Goal: Information Seeking & Learning: Learn about a topic

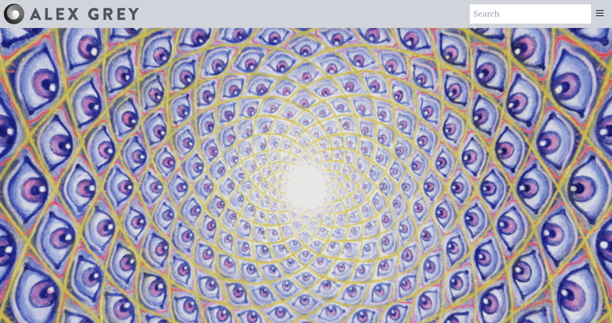
click at [600, 12] on icon at bounding box center [600, 13] width 11 height 11
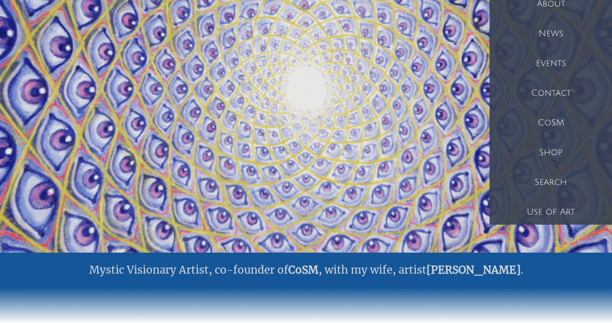
scroll to position [101, 0]
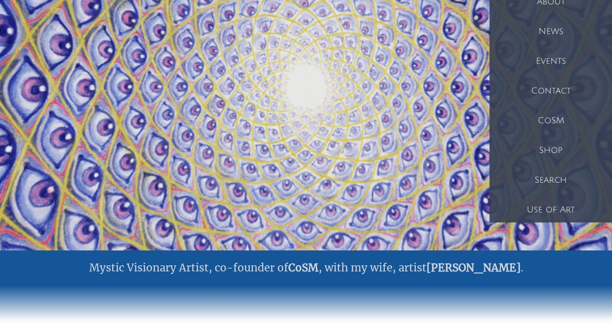
click at [548, 208] on div "Use of Art" at bounding box center [551, 210] width 123 height 30
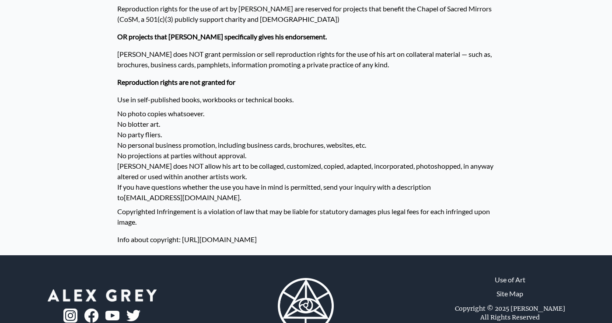
scroll to position [730, 0]
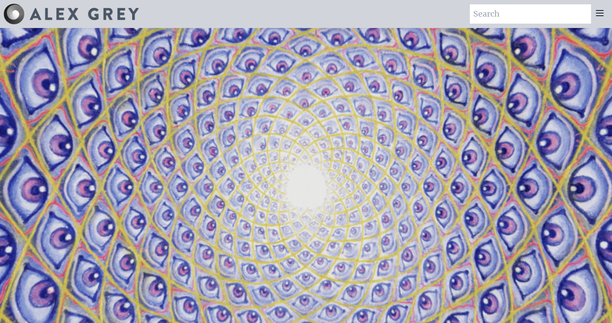
click at [597, 13] on icon at bounding box center [599, 13] width 7 height 5
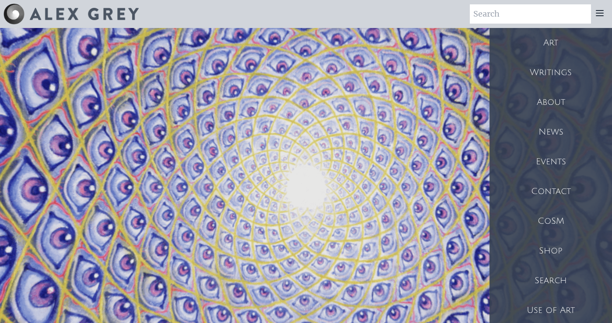
click at [557, 41] on div "Art" at bounding box center [551, 43] width 123 height 30
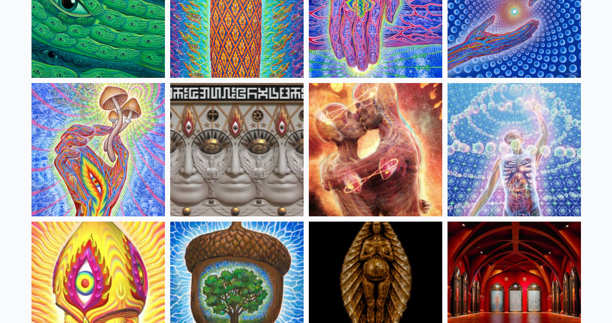
scroll to position [147, 0]
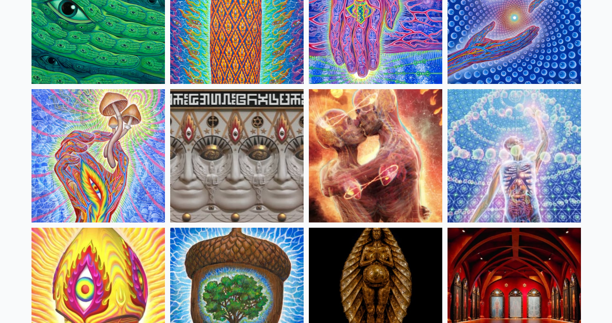
click at [91, 168] on img at bounding box center [98, 155] width 133 height 133
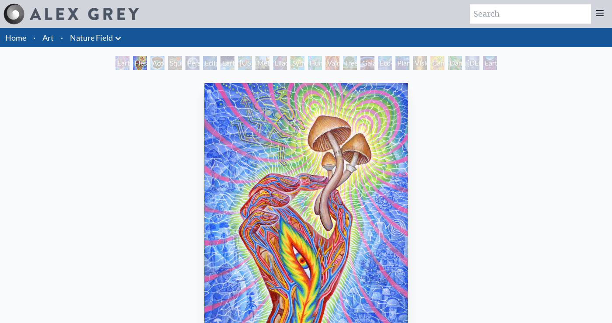
click at [268, 63] on div "Metamorphosis" at bounding box center [263, 63] width 14 height 14
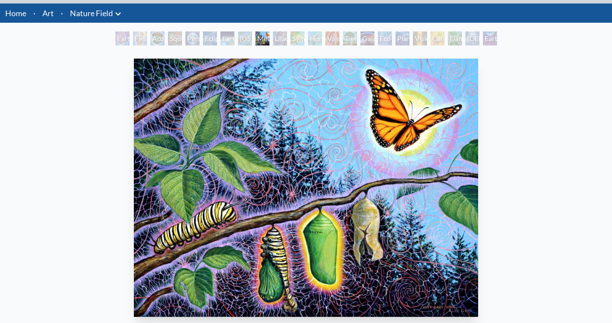
scroll to position [29, 0]
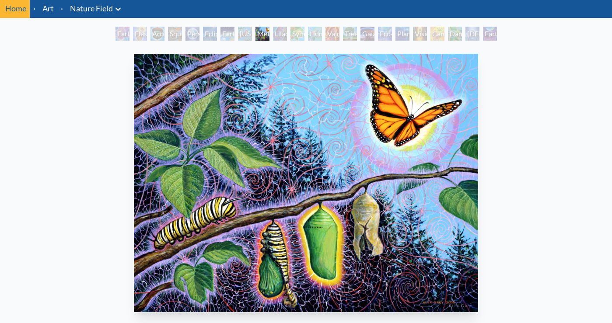
click at [308, 33] on div "Humming Bird" at bounding box center [315, 34] width 14 height 14
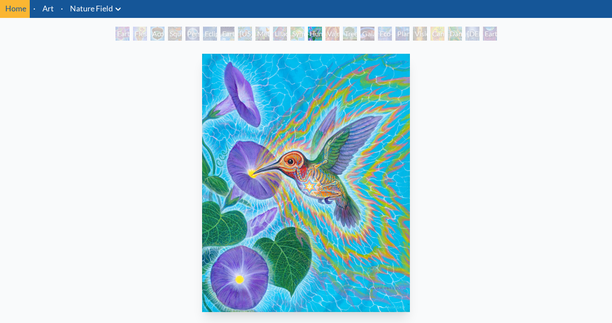
click at [357, 34] on div "Tree & Person" at bounding box center [350, 34] width 14 height 14
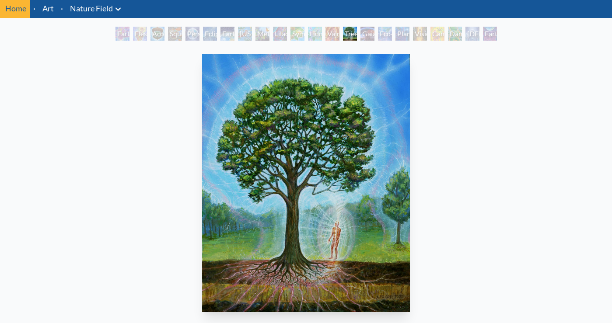
click at [386, 34] on div "Eco-Atlas" at bounding box center [385, 34] width 14 height 14
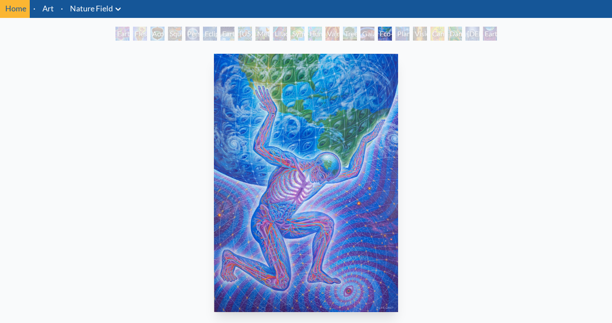
click at [410, 31] on div "Planetary Prayers" at bounding box center [403, 34] width 14 height 14
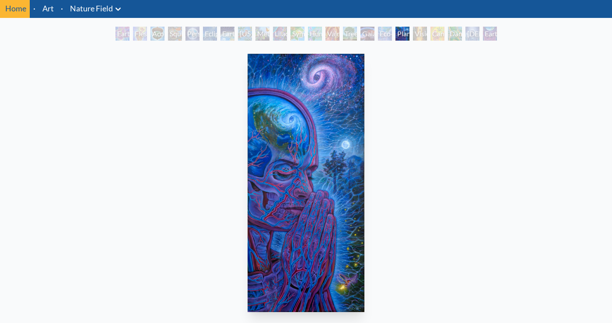
click at [437, 28] on div "Cannabis Mudra" at bounding box center [438, 34] width 14 height 14
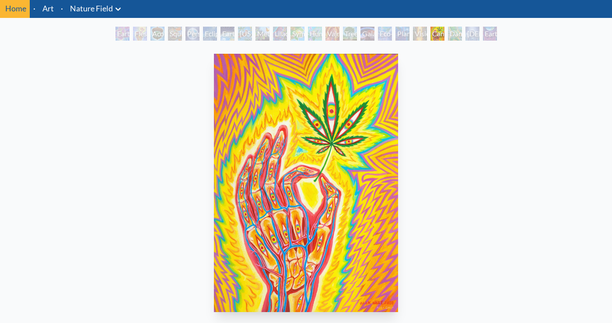
click at [459, 30] on div "Dance of Cannabia" at bounding box center [455, 34] width 14 height 14
